Goal: Use online tool/utility: Utilize a website feature to perform a specific function

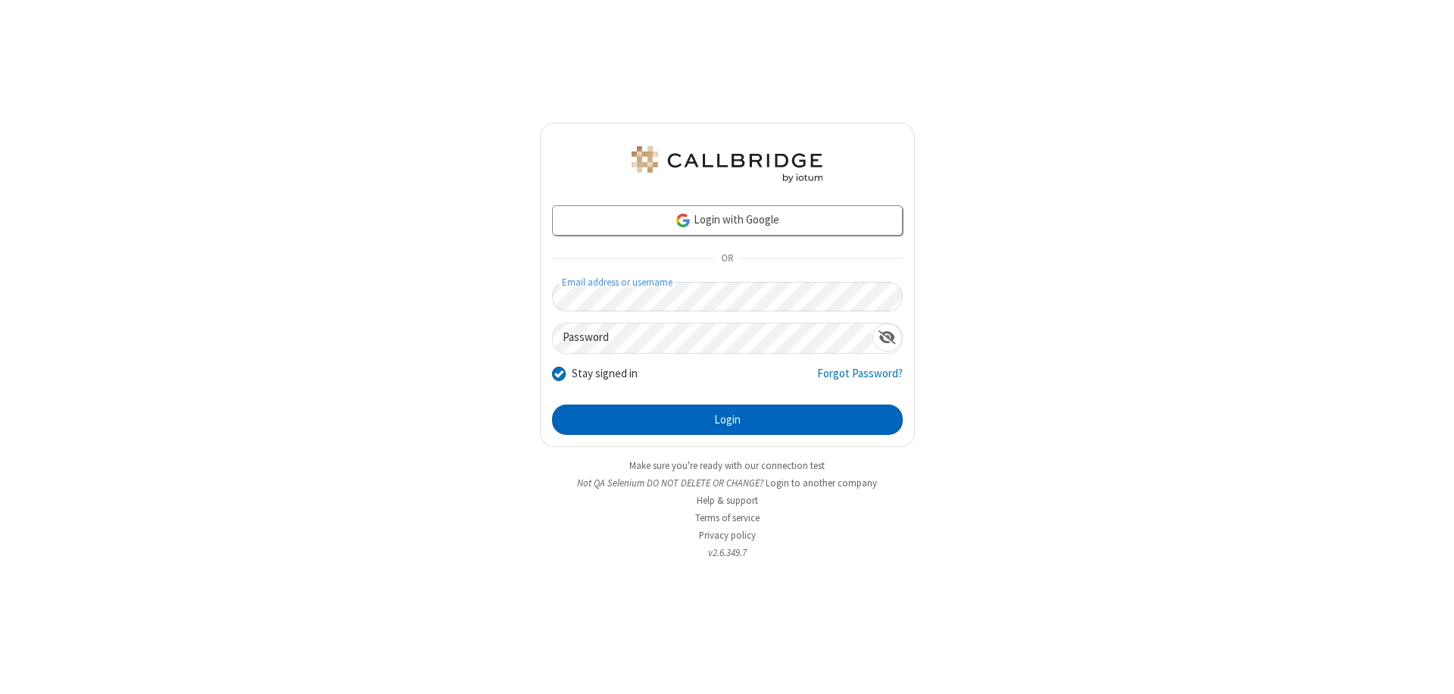
click at [727, 419] on button "Login" at bounding box center [727, 419] width 351 height 30
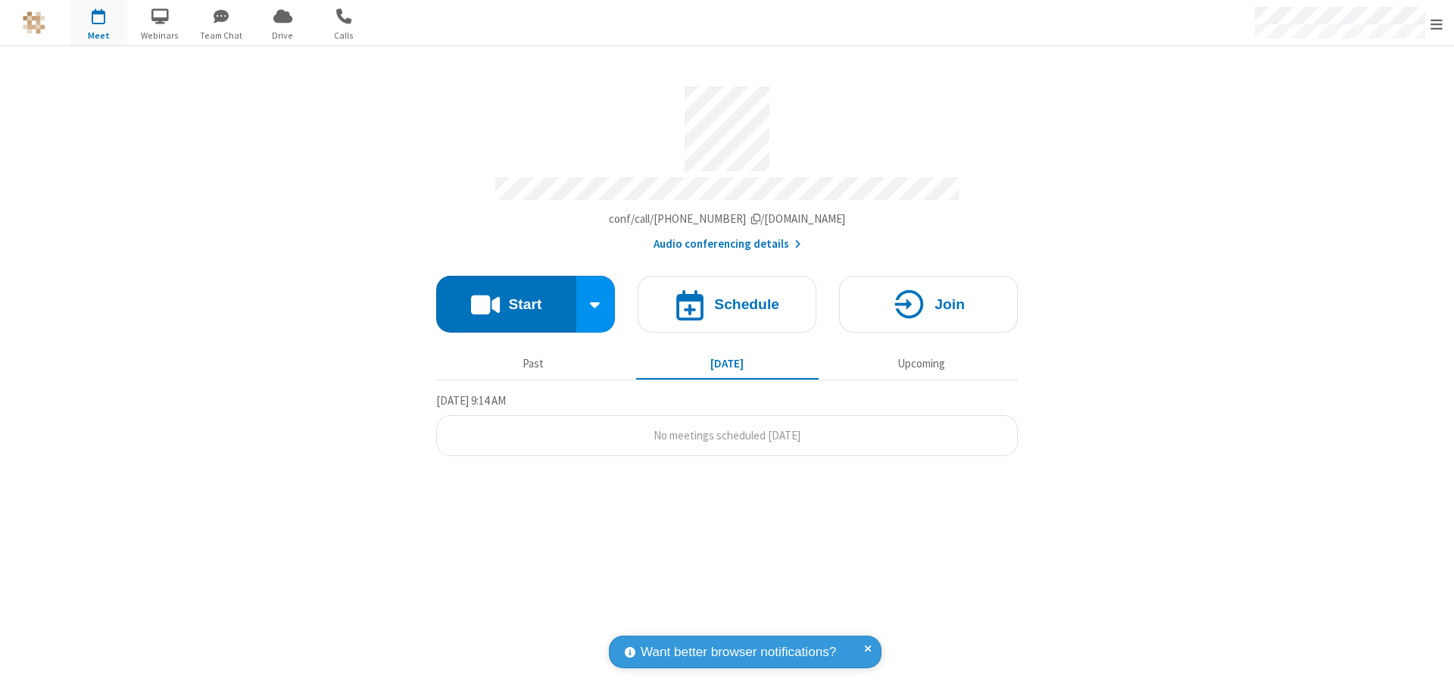
click at [506, 297] on button "Start" at bounding box center [506, 304] width 140 height 57
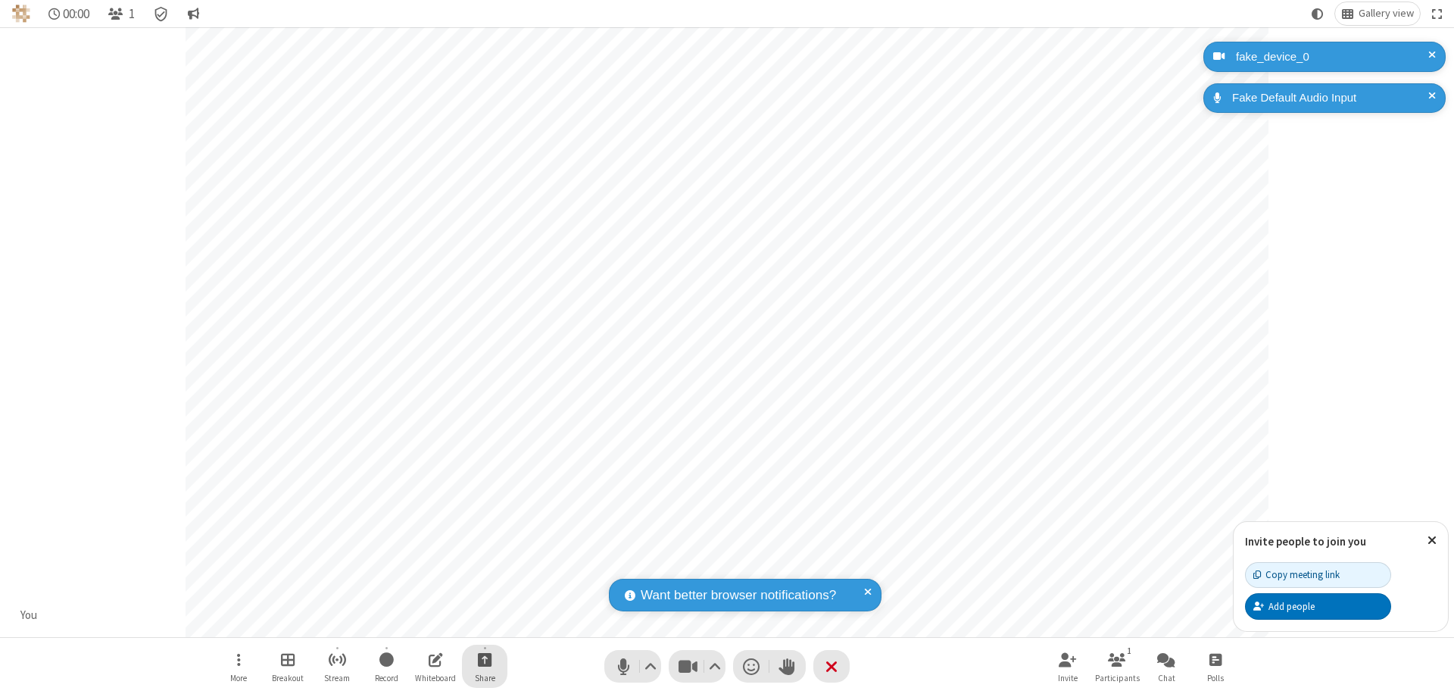
click at [485, 659] on span "Start sharing" at bounding box center [485, 659] width 14 height 19
click at [484, 566] on span "Share additional camera" at bounding box center [494, 569] width 112 height 13
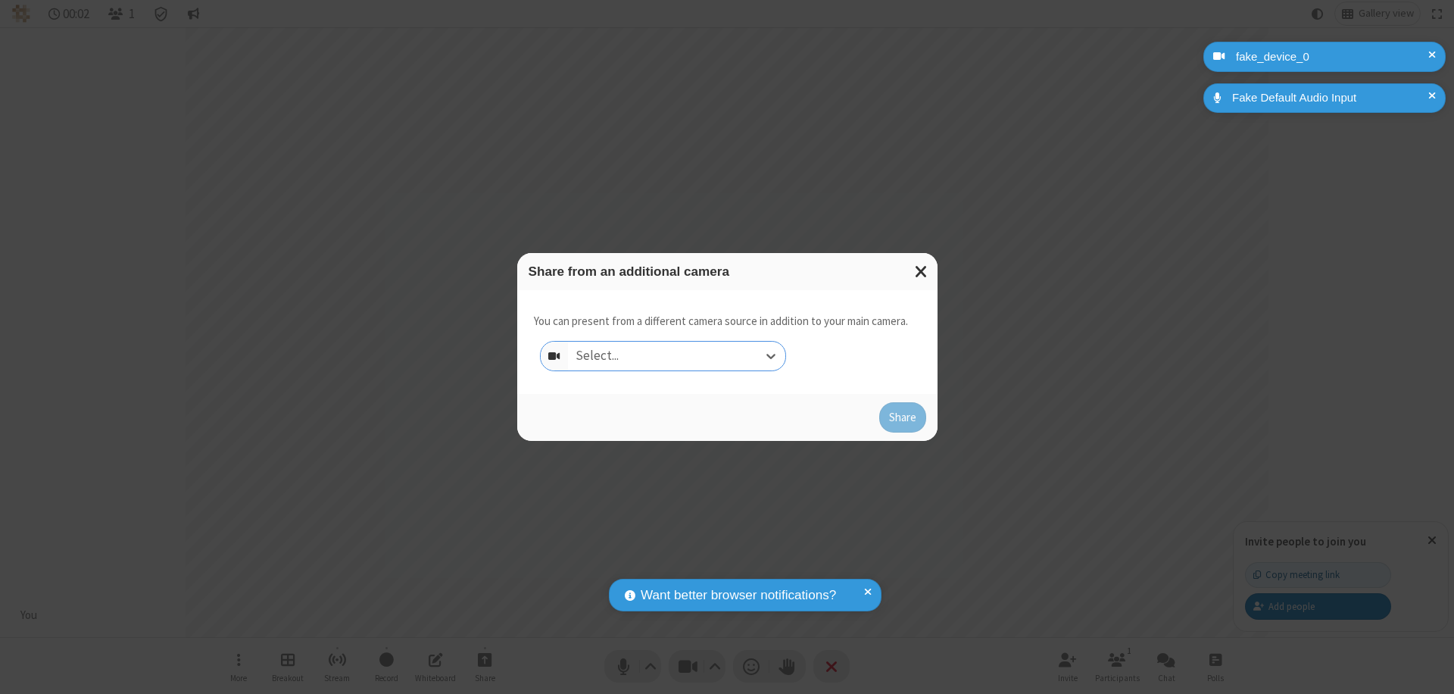
click at [676, 356] on div "Select..." at bounding box center [676, 355] width 217 height 29
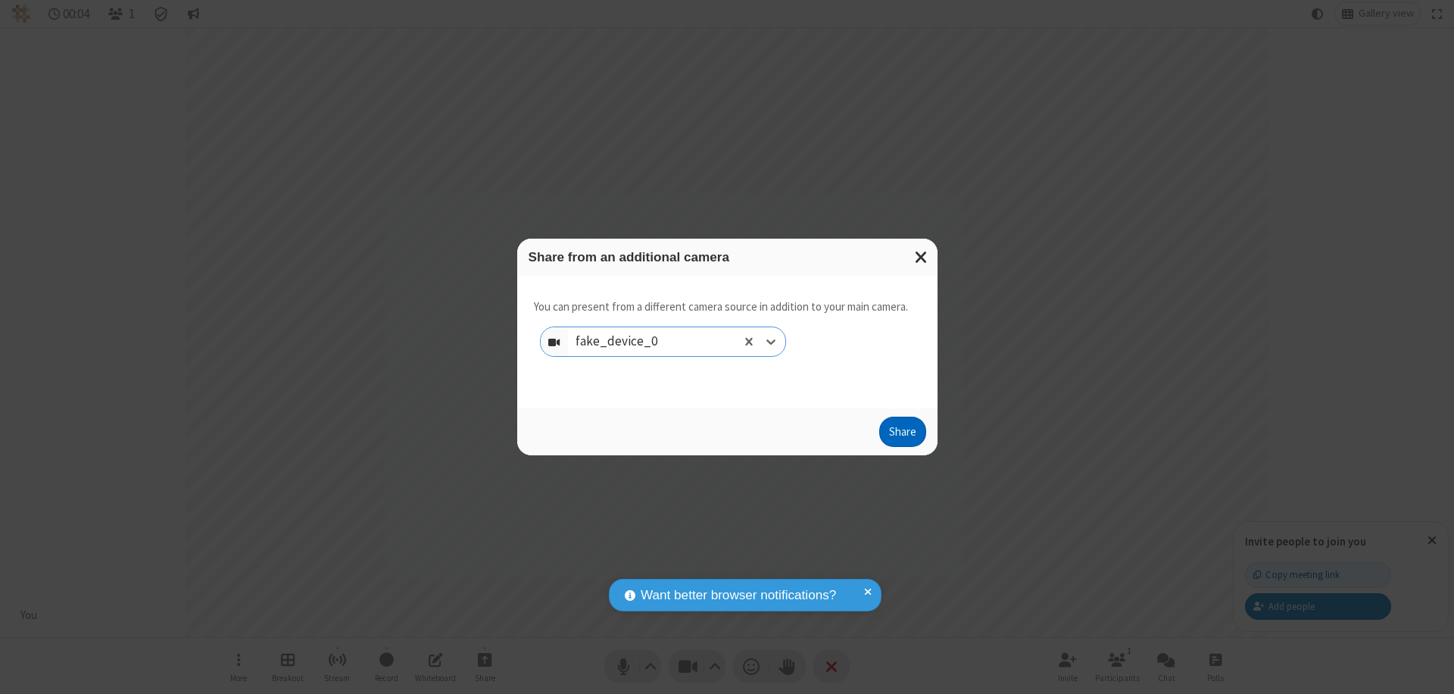
click at [902, 435] on button "Share" at bounding box center [902, 431] width 47 height 30
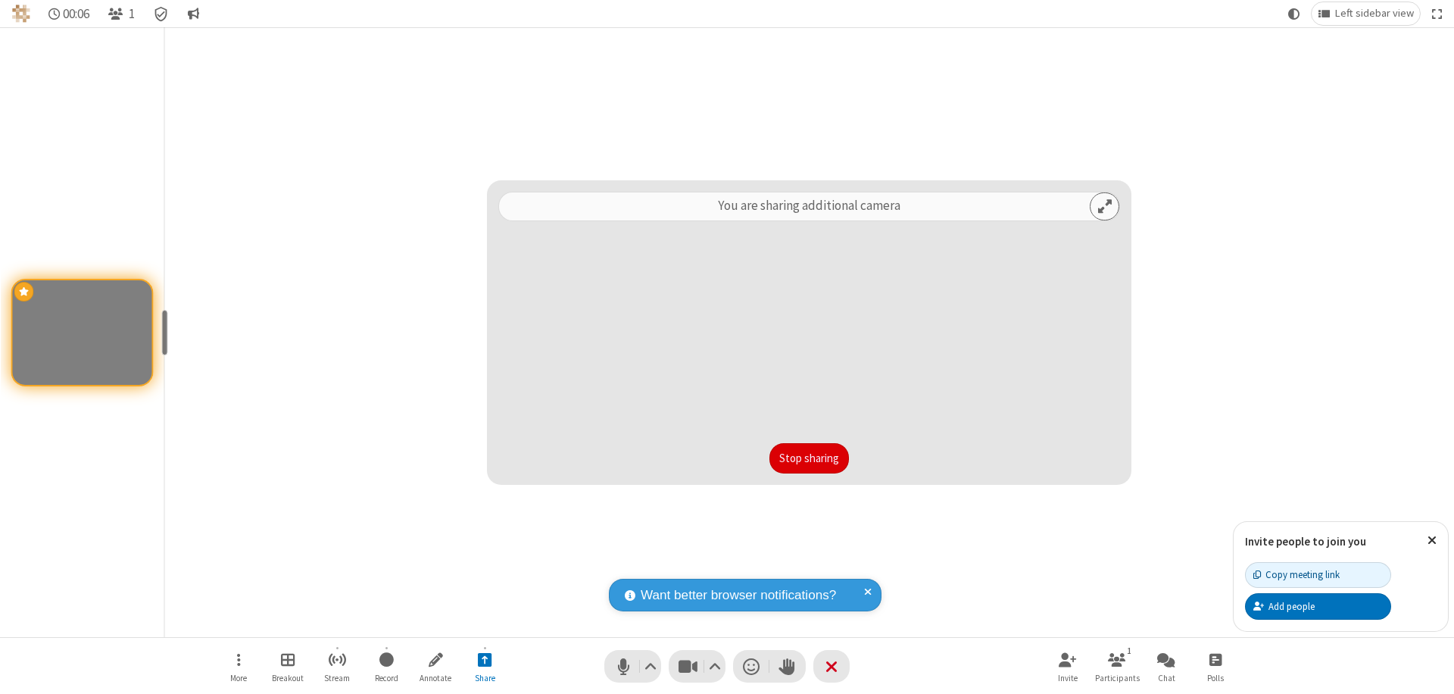
click at [809, 458] on button "Stop sharing" at bounding box center [808, 458] width 79 height 30
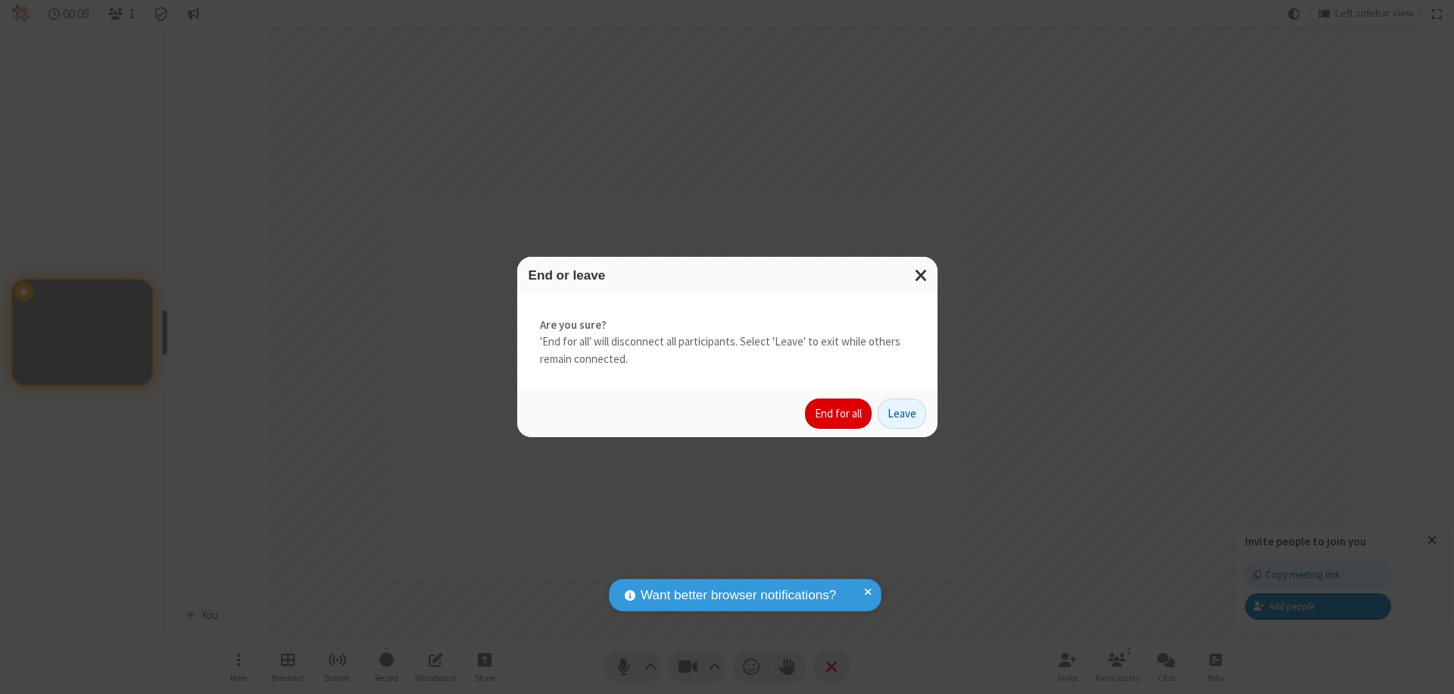
click at [839, 413] on button "End for all" at bounding box center [838, 413] width 67 height 30
